Goal: Transaction & Acquisition: Subscribe to service/newsletter

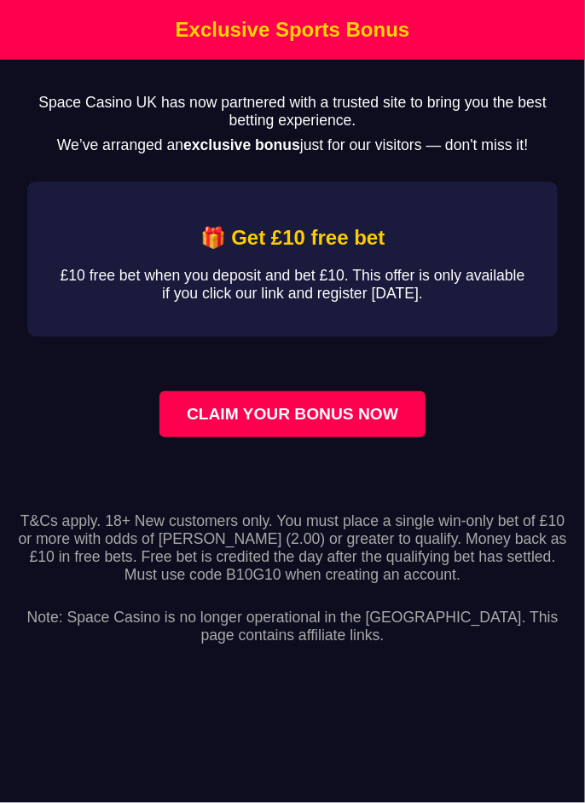
click at [370, 437] on link "CLAIM YOUR BONUS NOW" at bounding box center [292, 414] width 266 height 46
